Goal: Information Seeking & Learning: Learn about a topic

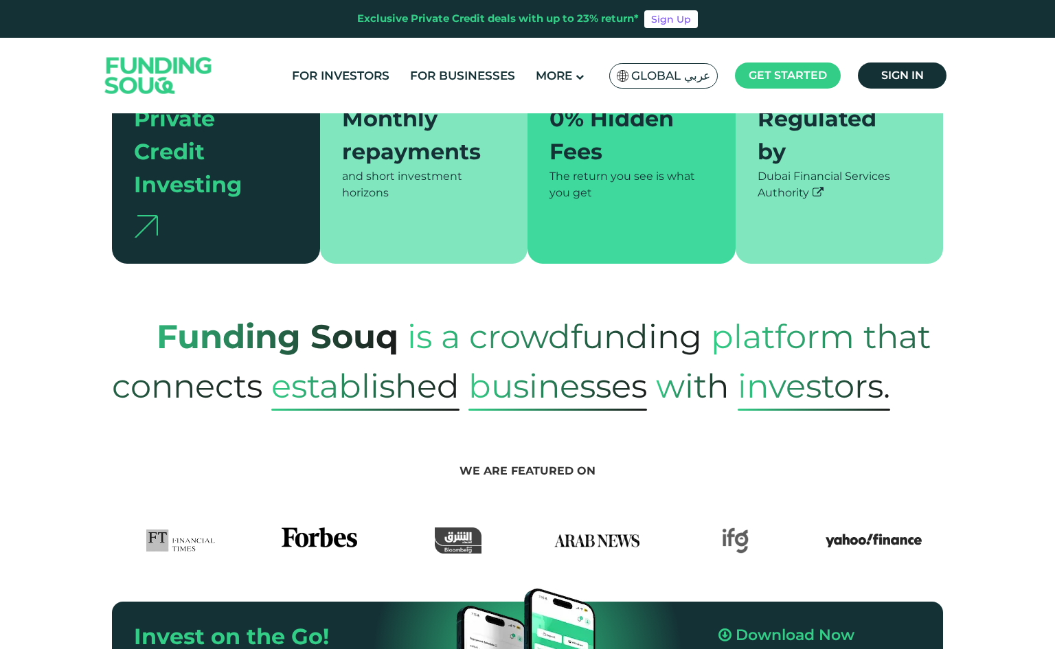
scroll to position [687, 0]
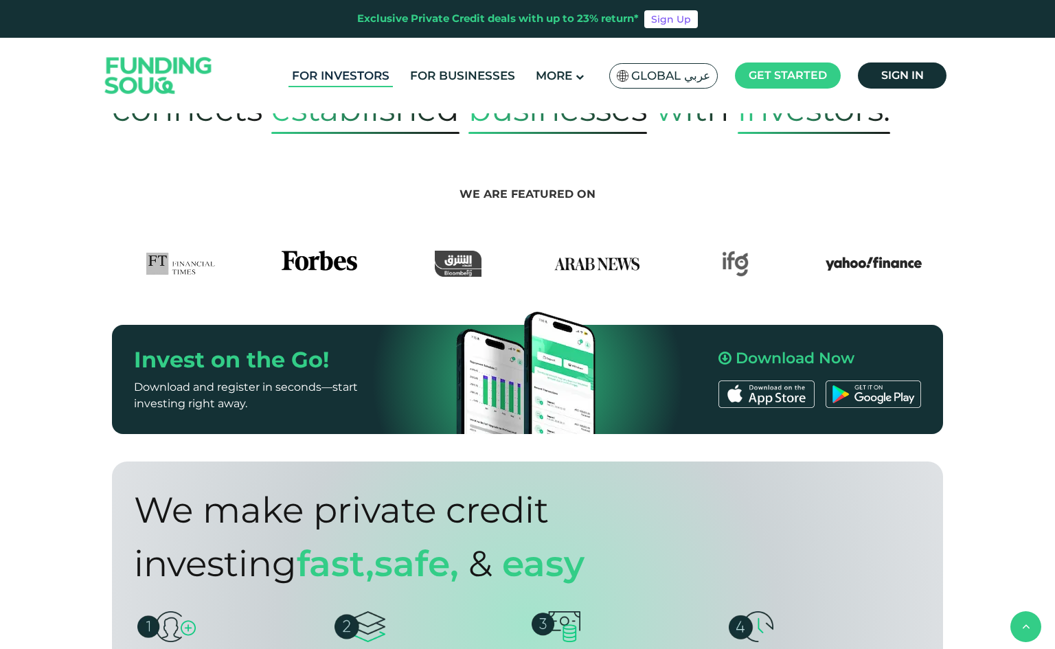
click at [358, 75] on link "For Investors" at bounding box center [341, 76] width 104 height 23
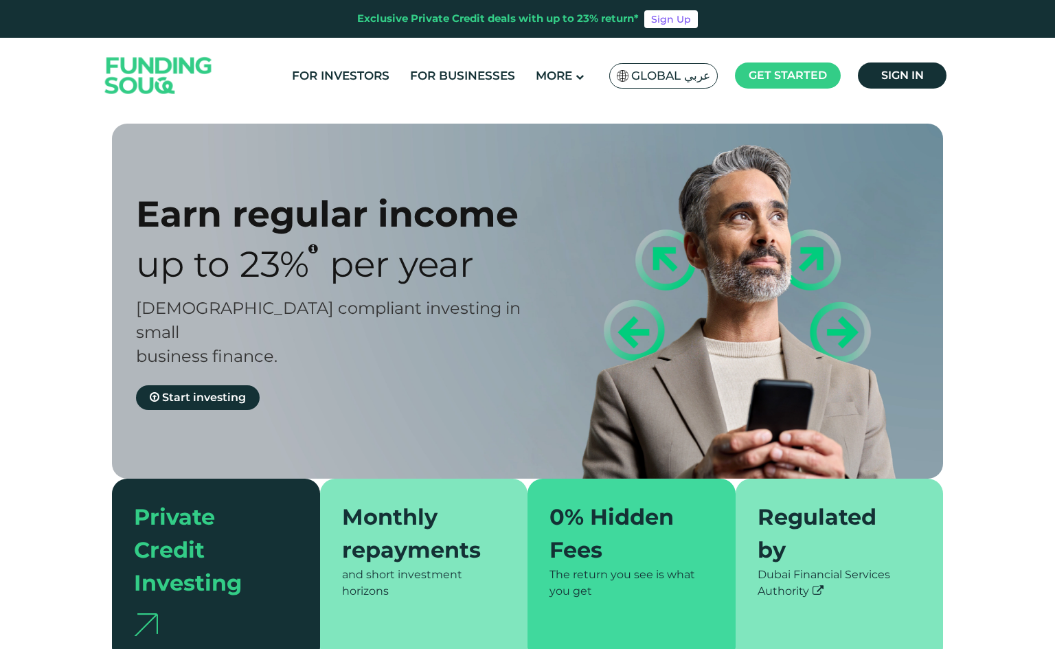
type tc-range-slider "4"
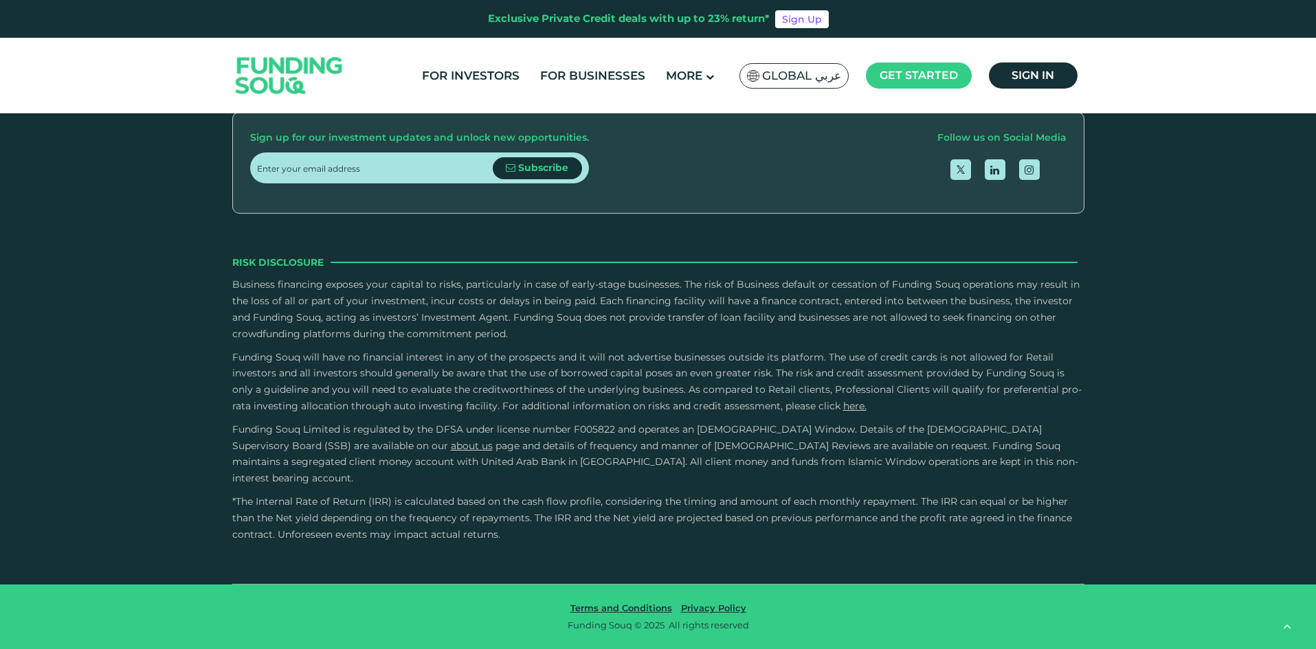
scroll to position [2679, 0]
type tc-range-slider "1000000"
drag, startPoint x: 294, startPoint y: 242, endPoint x: 511, endPoint y: 256, distance: 217.6
drag, startPoint x: 693, startPoint y: 241, endPoint x: 519, endPoint y: 256, distance: 175.2
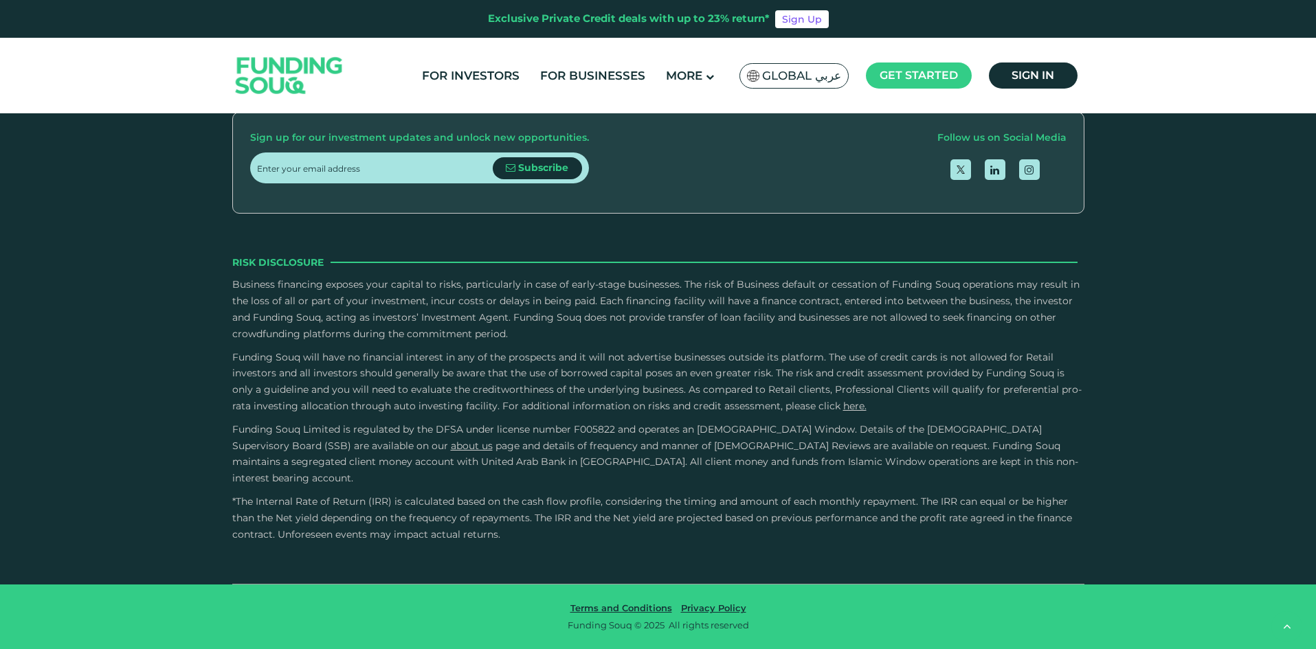
drag, startPoint x: 537, startPoint y: 241, endPoint x: 563, endPoint y: 244, distance: 26.9
type tc-range-slider "3"
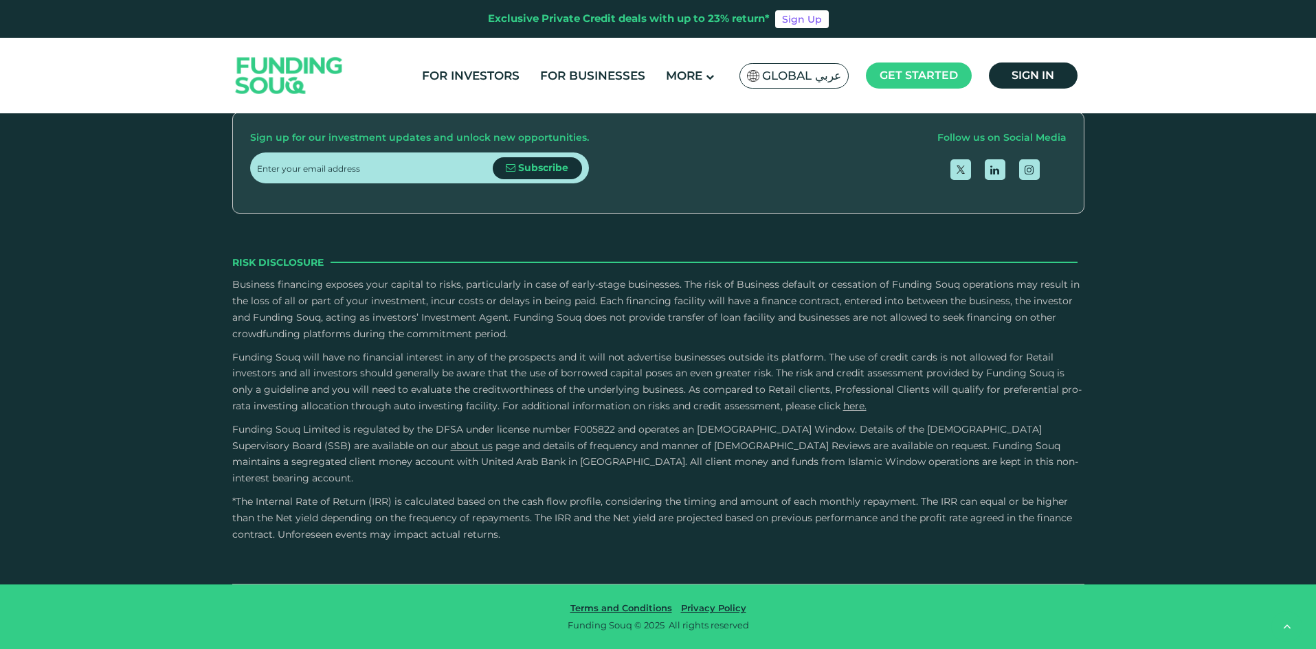
drag, startPoint x: 581, startPoint y: 238, endPoint x: 617, endPoint y: 240, distance: 36.5
drag, startPoint x: 489, startPoint y: 238, endPoint x: 526, endPoint y: 232, distance: 37.5
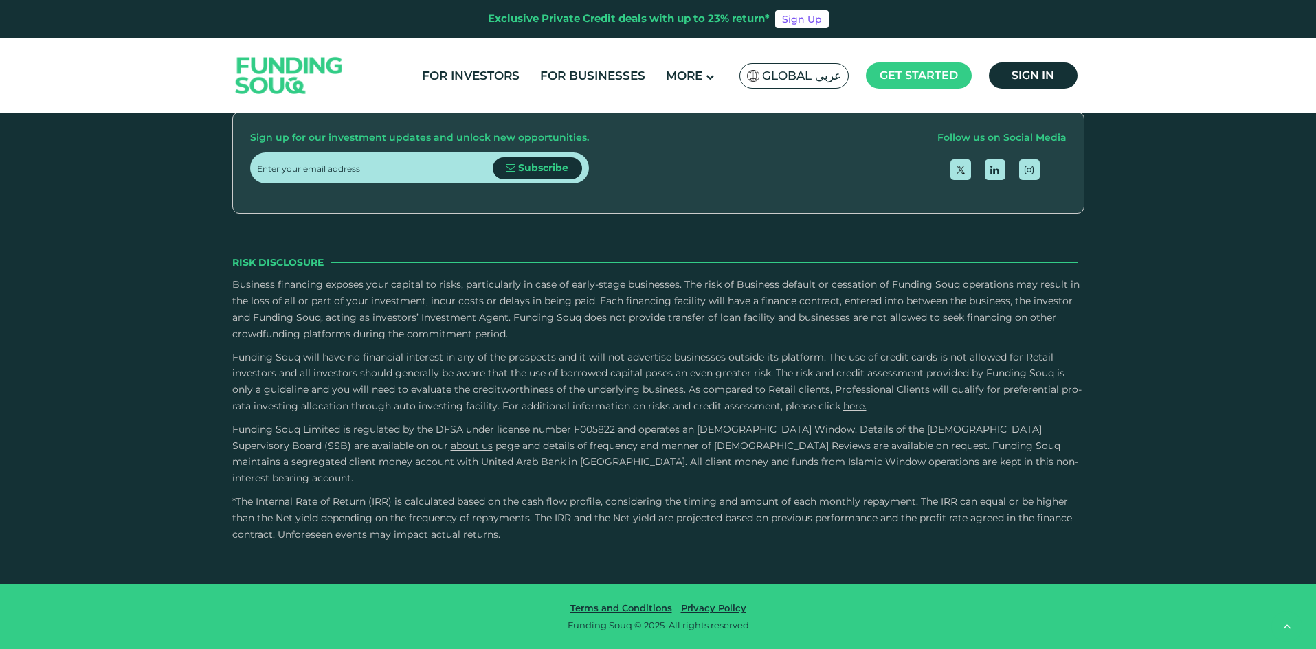
radio input "true"
drag, startPoint x: 633, startPoint y: 238, endPoint x: 596, endPoint y: 247, distance: 38.3
drag, startPoint x: 592, startPoint y: 239, endPoint x: 559, endPoint y: 250, distance: 34.8
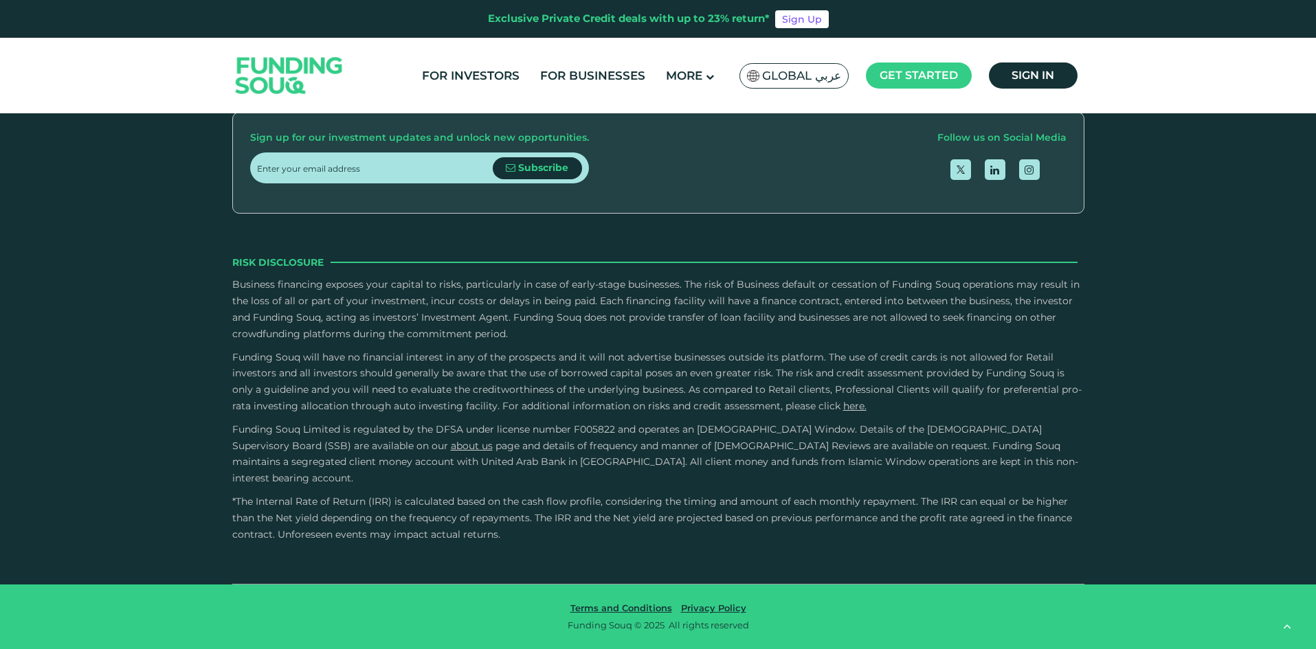
type tc-range-slider "3"
radio input "true"
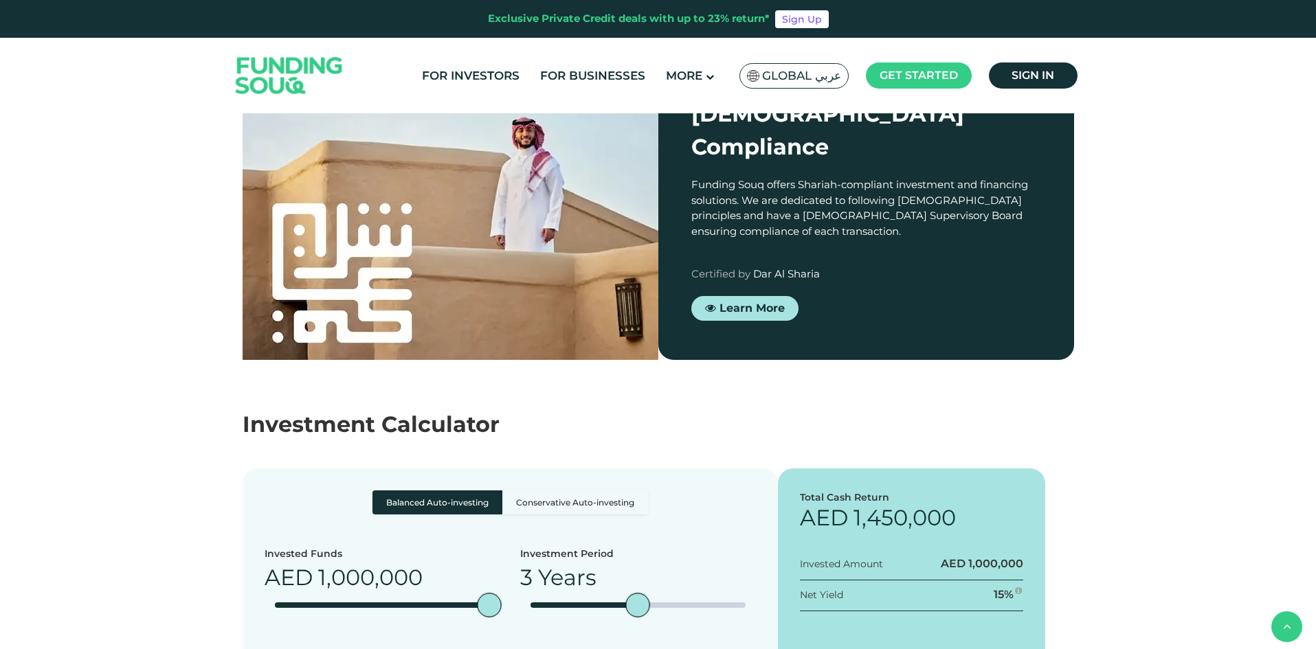
scroll to position [1374, 0]
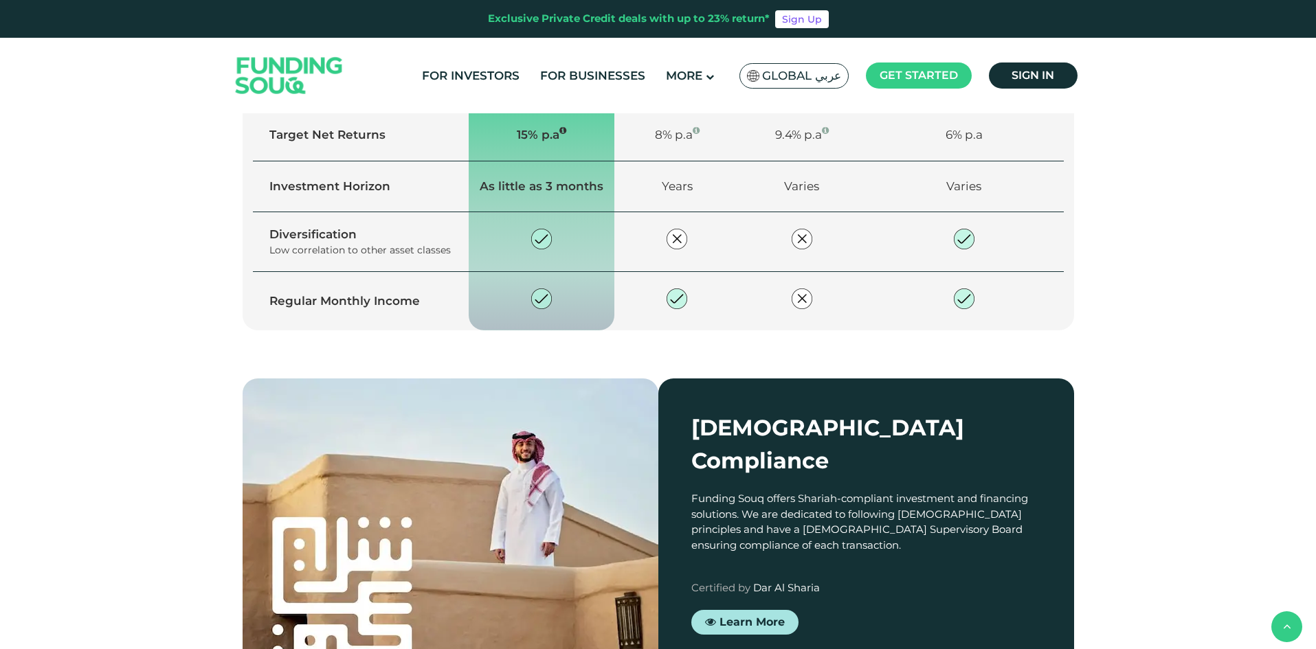
drag, startPoint x: 1036, startPoint y: 394, endPoint x: 517, endPoint y: 297, distance: 528.2
copy div "Individual Investor Individuals can invest up to AED 365,000 per calendar year …"
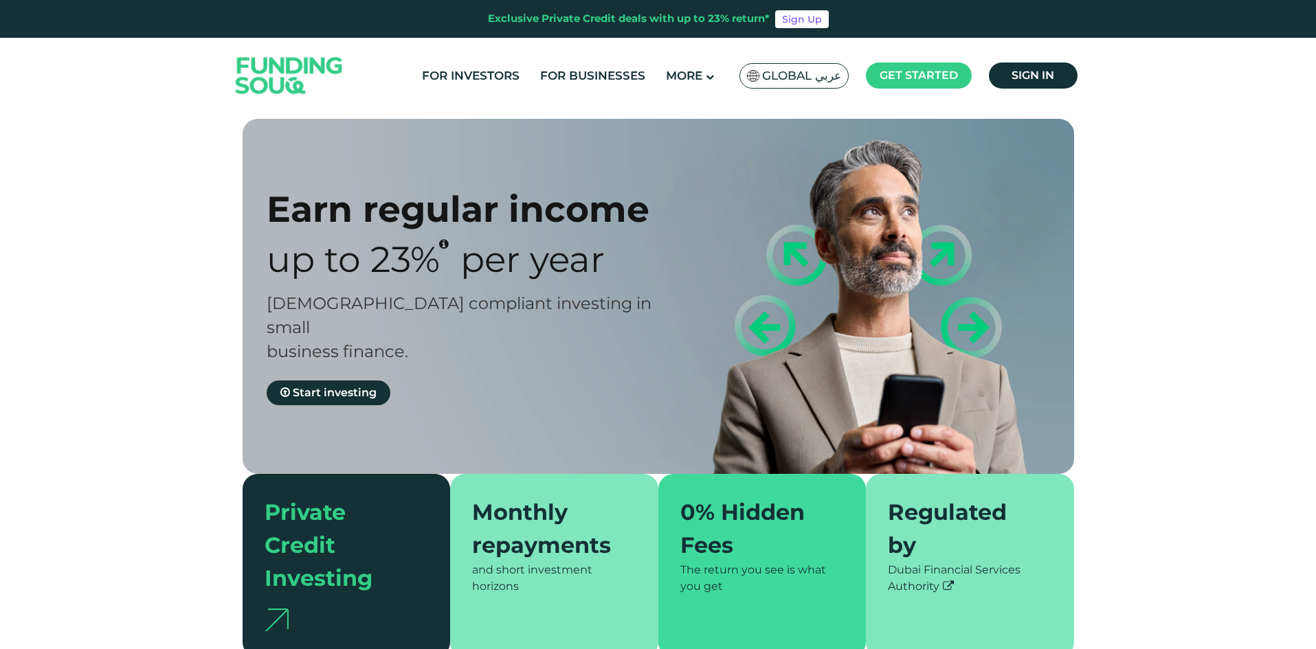
scroll to position [0, 0]
